Goal: Task Accomplishment & Management: Manage account settings

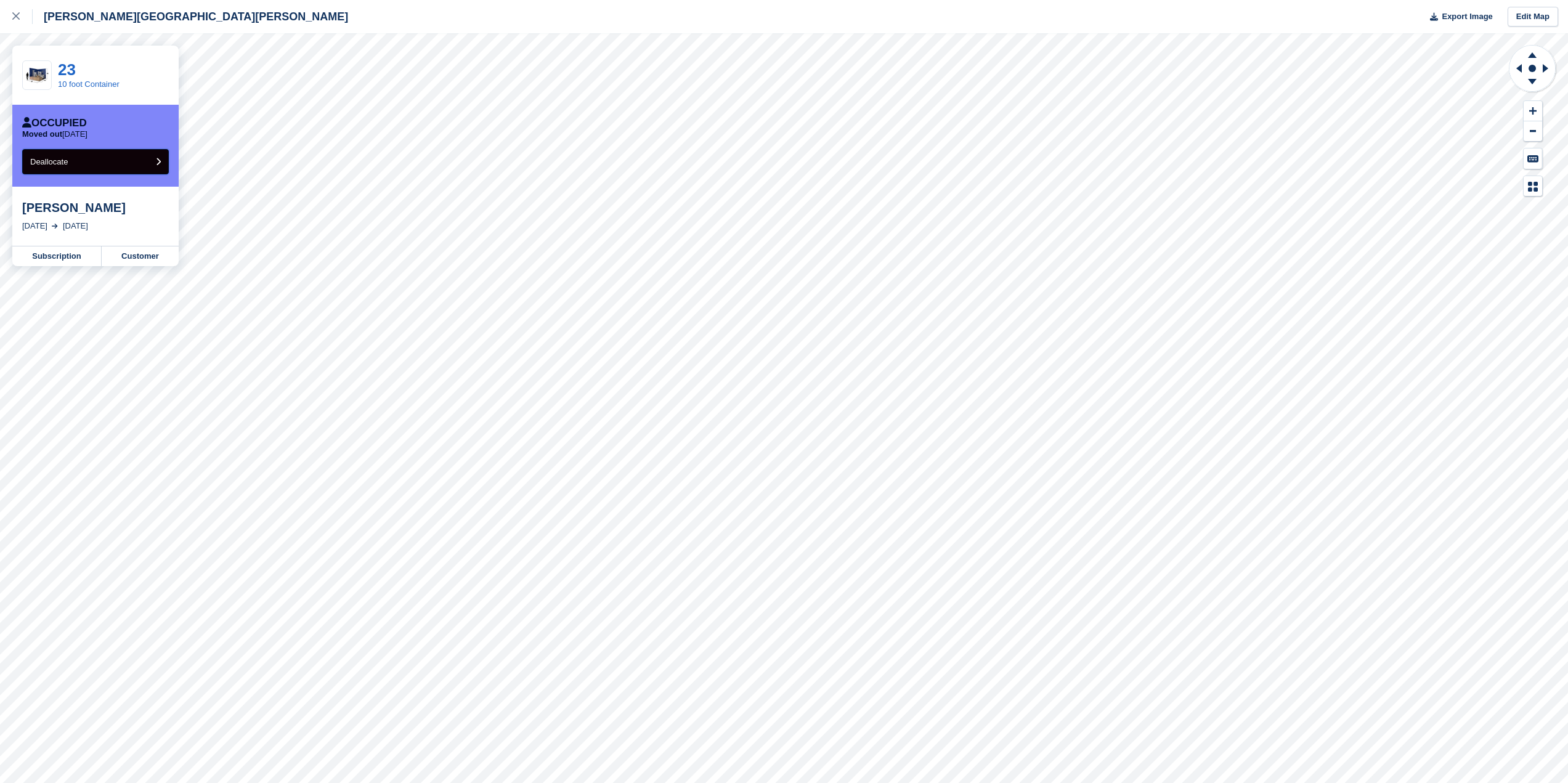
click at [103, 162] on button "Deallocate" at bounding box center [96, 162] width 147 height 26
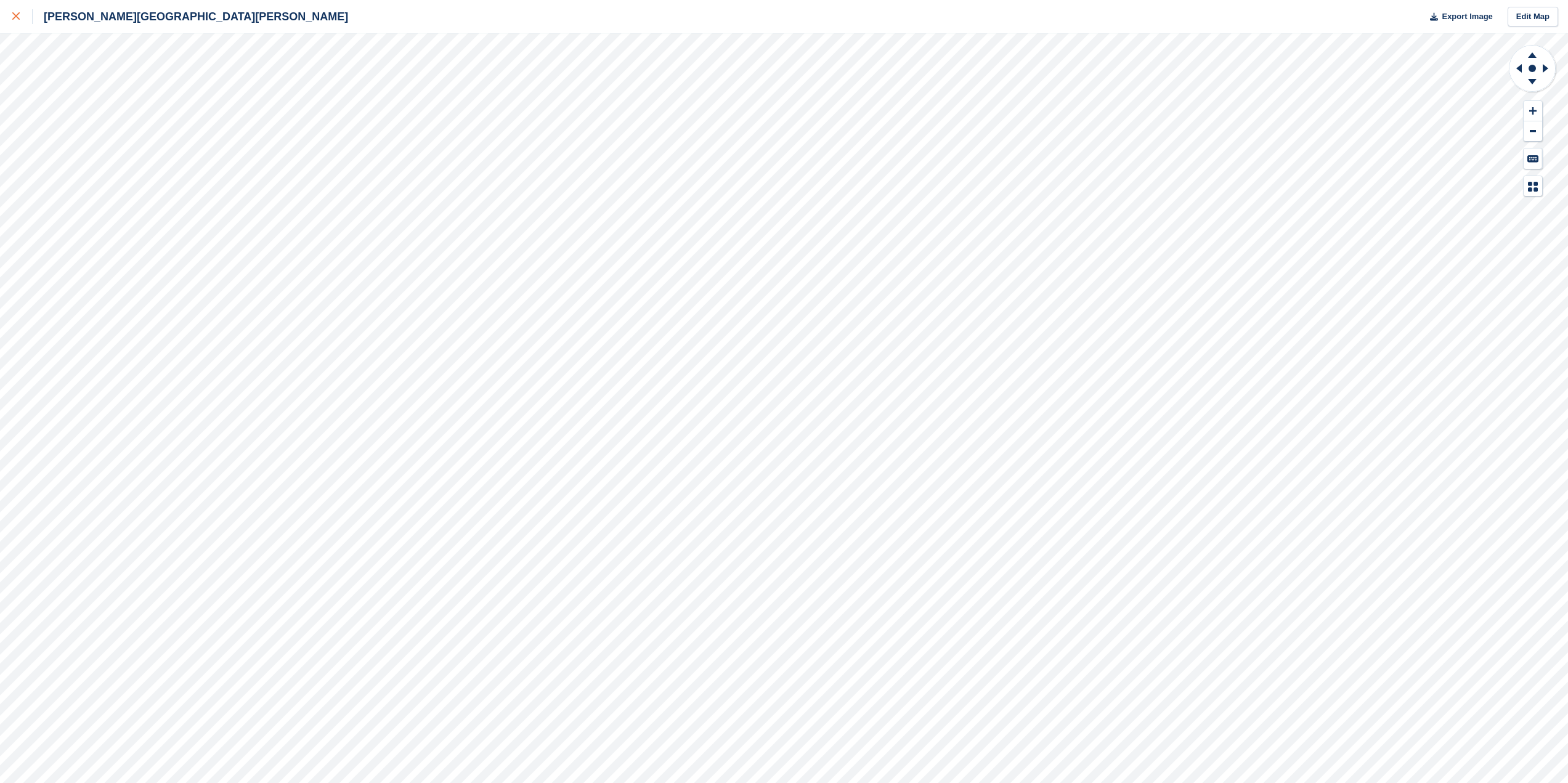
click at [19, 14] on div at bounding box center [22, 16] width 20 height 15
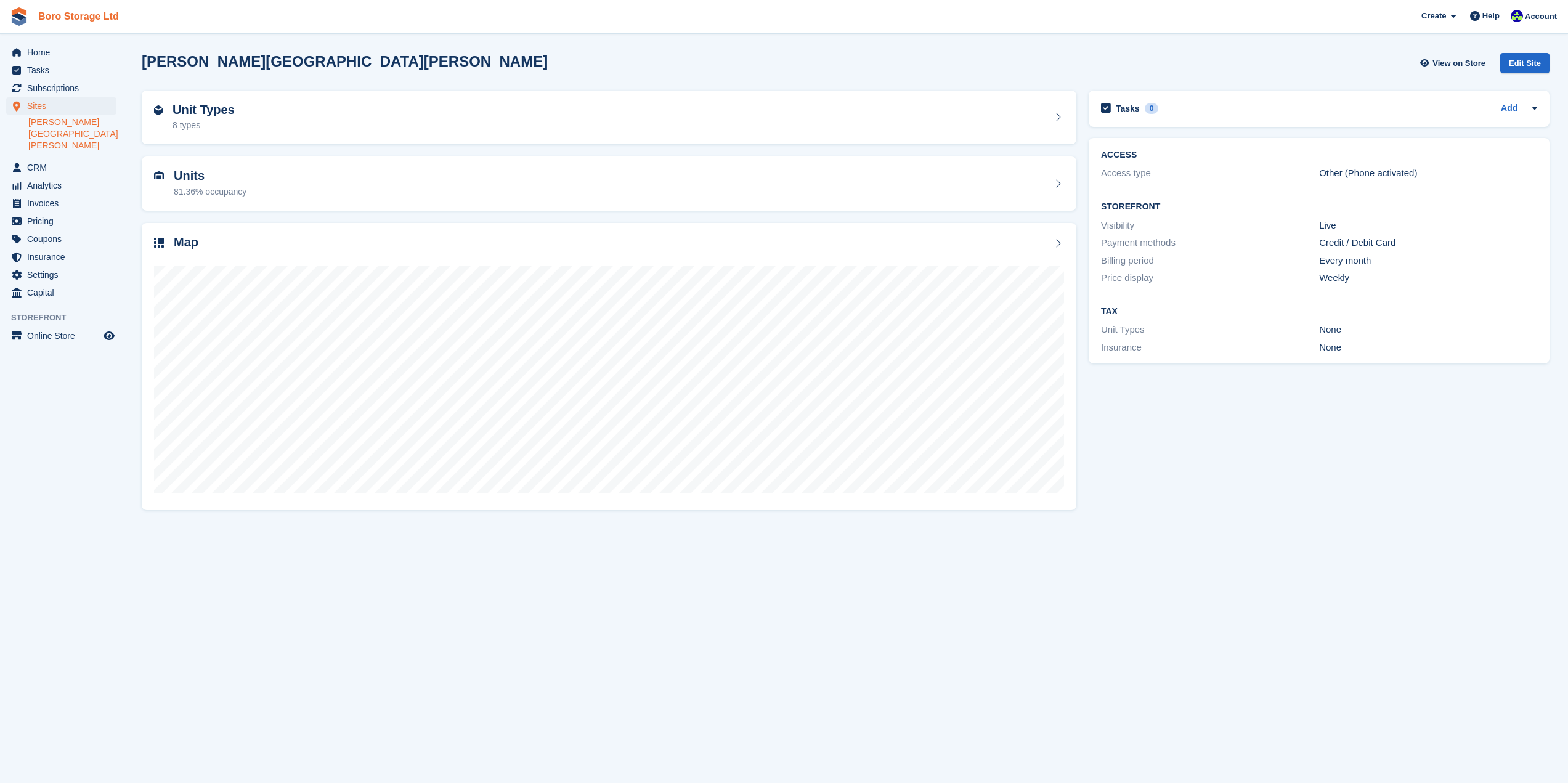
click at [82, 20] on link "Boro Storage Ltd" at bounding box center [78, 16] width 91 height 20
